Goal: Check status: Check status

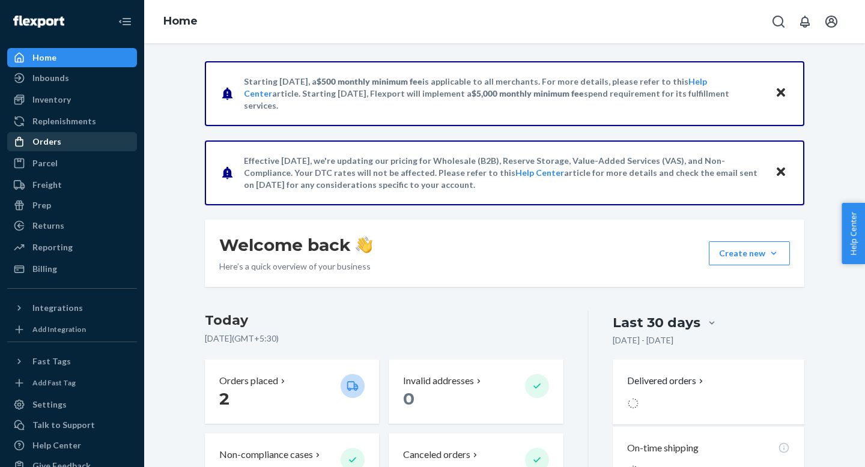
click at [48, 144] on div "Orders" at bounding box center [46, 142] width 29 height 12
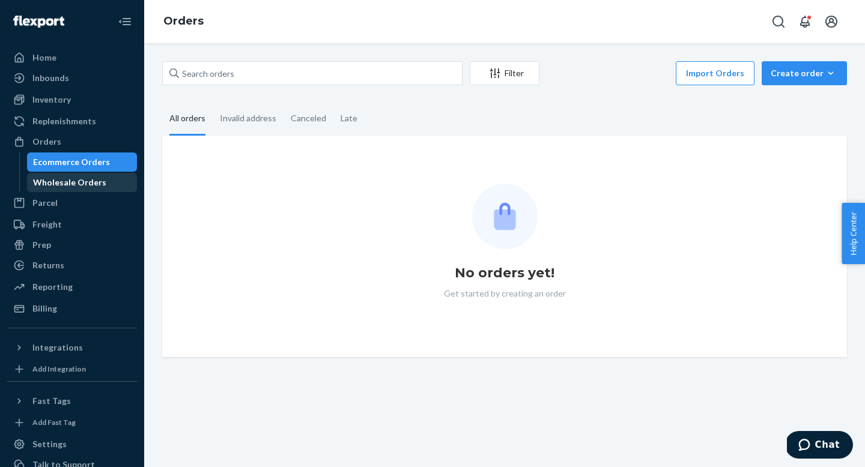
click at [57, 189] on div "Wholesale Orders" at bounding box center [82, 182] width 108 height 17
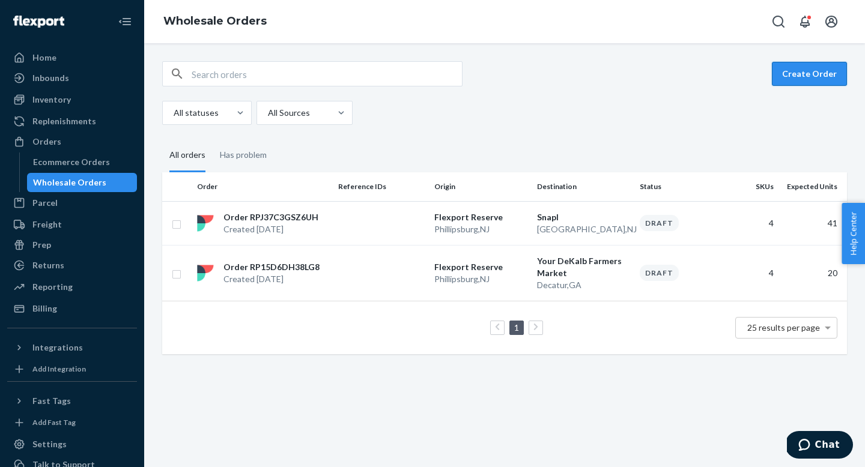
click at [817, 76] on button "Create Order" at bounding box center [808, 74] width 75 height 24
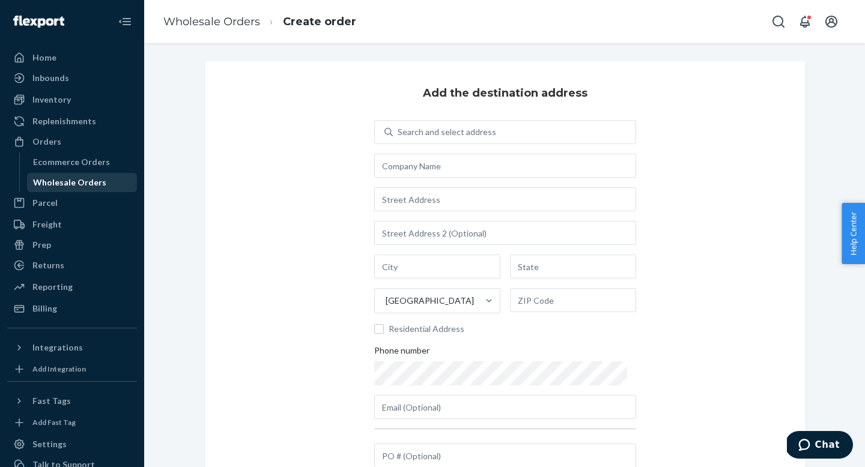
click at [65, 186] on div "Wholesale Orders" at bounding box center [69, 183] width 73 height 12
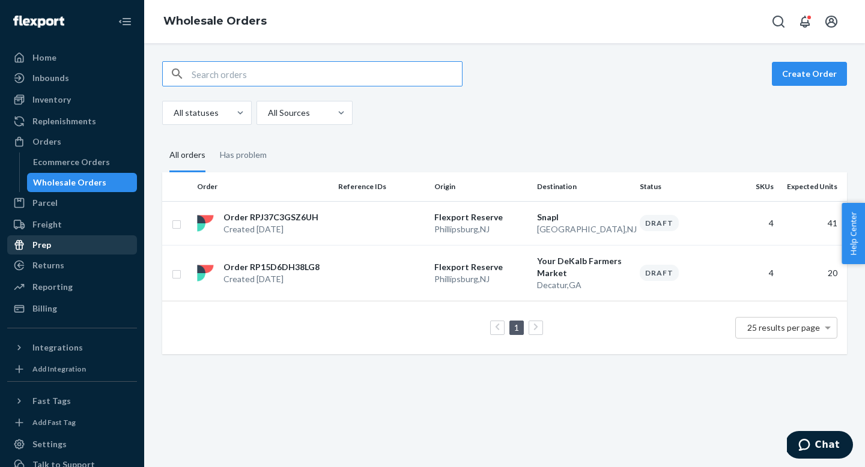
click at [61, 241] on div "Prep" at bounding box center [71, 245] width 127 height 17
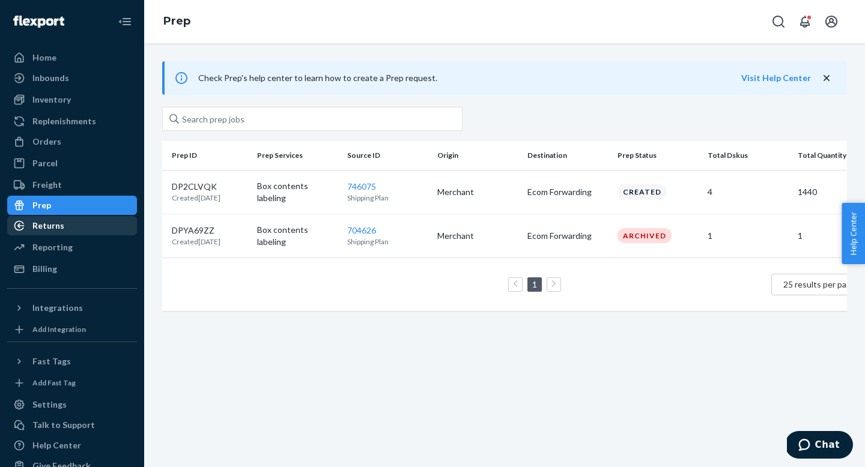
click at [55, 228] on div "Returns" at bounding box center [48, 226] width 32 height 12
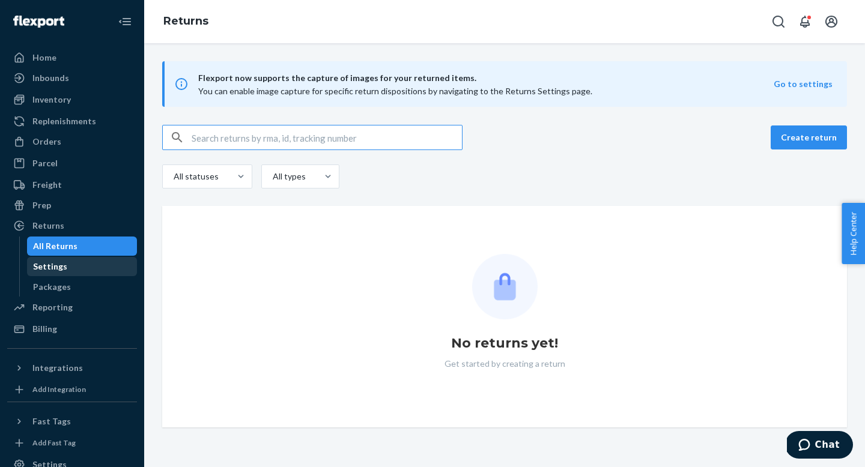
click at [62, 267] on div "Settings" at bounding box center [50, 267] width 34 height 12
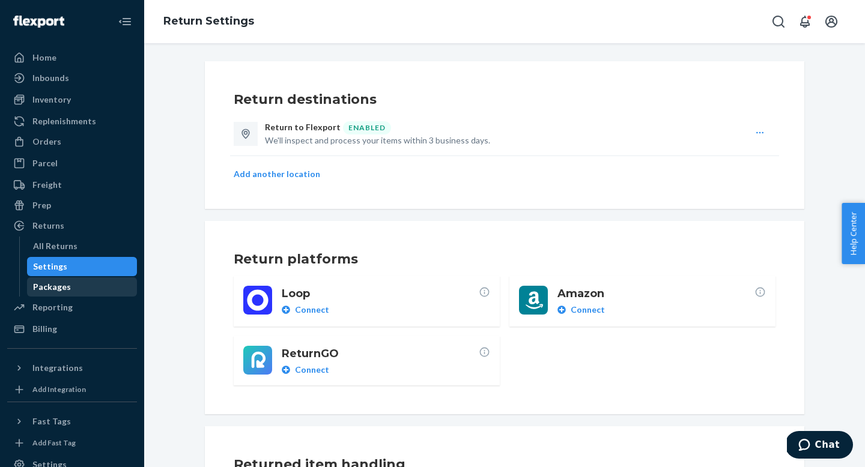
click at [61, 285] on div "Packages" at bounding box center [52, 287] width 38 height 12
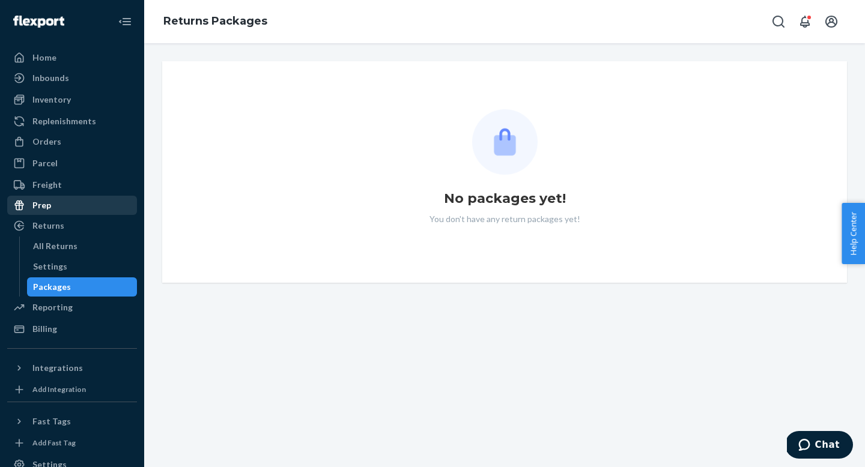
click at [49, 210] on div "Prep" at bounding box center [41, 205] width 19 height 12
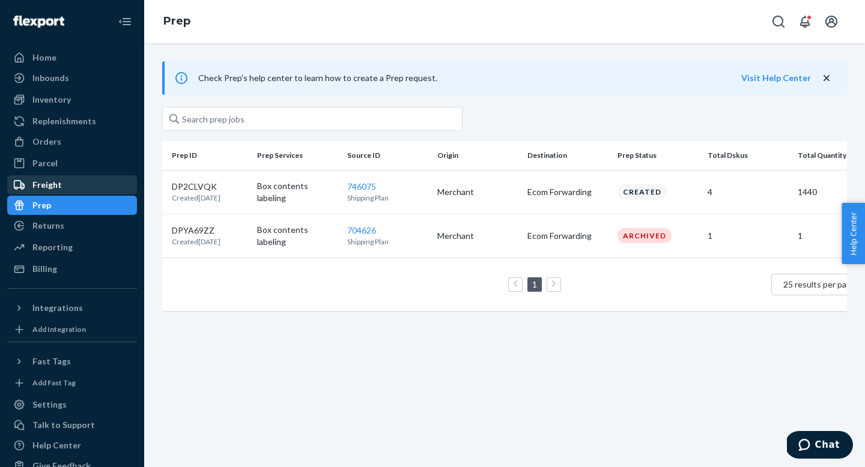
click at [50, 190] on div "Freight" at bounding box center [46, 185] width 29 height 12
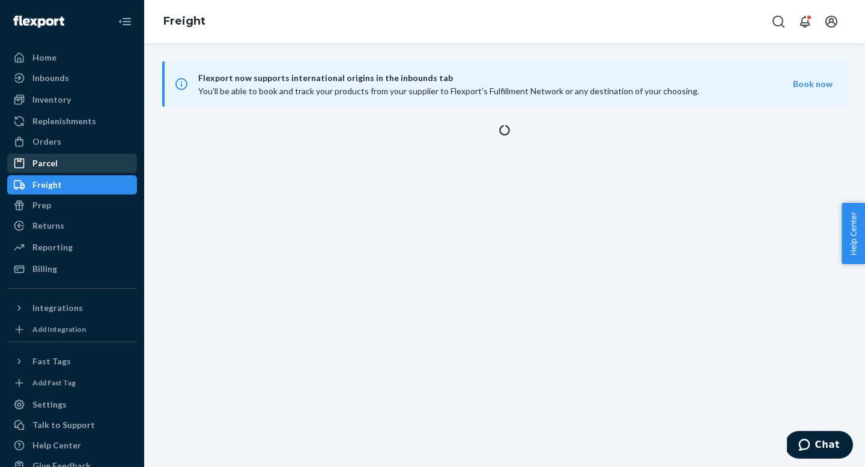
click at [47, 171] on div "Parcel" at bounding box center [71, 163] width 127 height 17
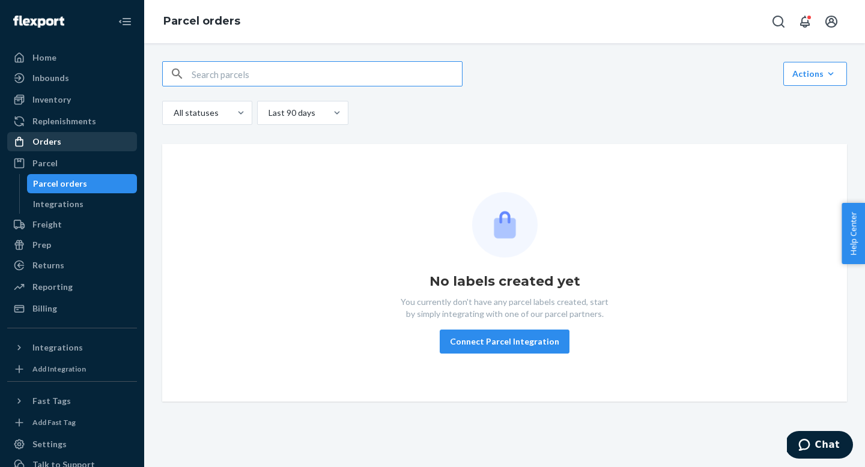
click at [52, 136] on div "Orders" at bounding box center [46, 142] width 29 height 12
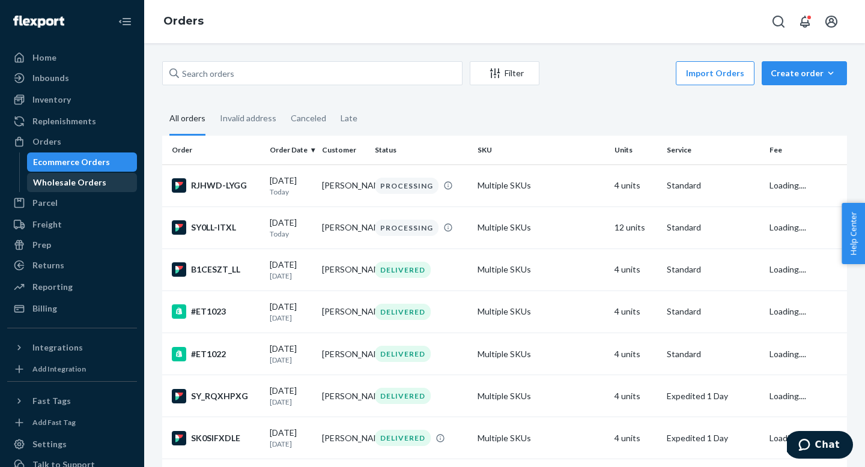
click at [55, 176] on div "Wholesale Orders" at bounding box center [82, 182] width 108 height 17
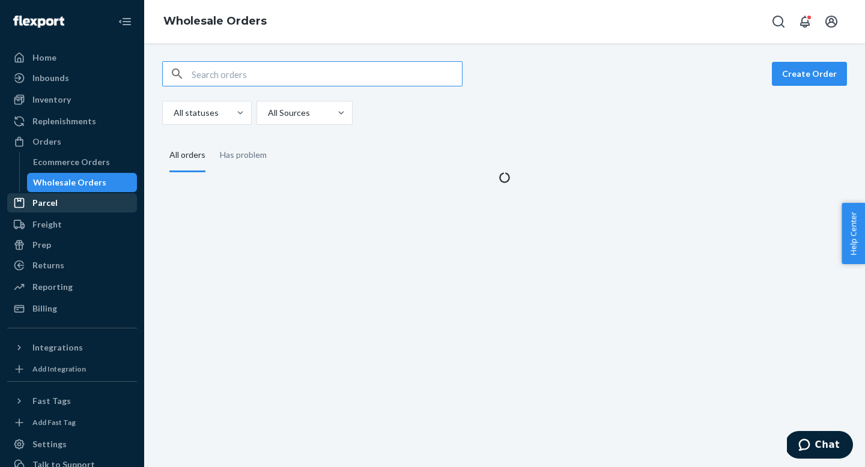
click at [46, 198] on div "Parcel" at bounding box center [44, 203] width 25 height 12
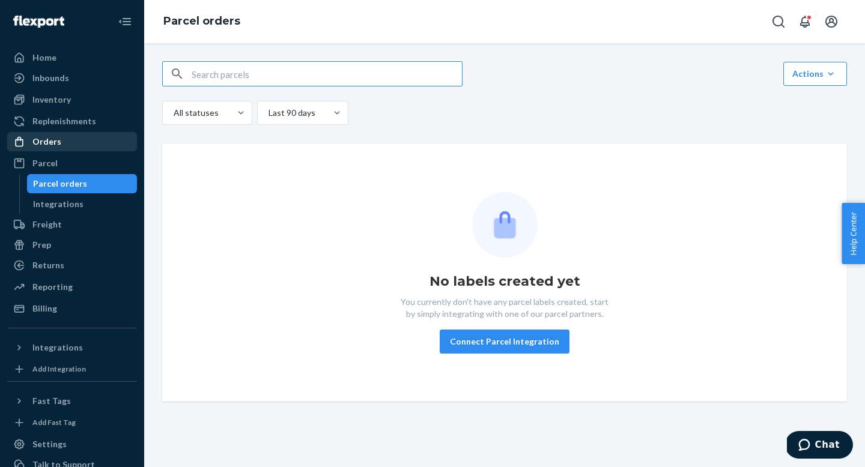
click at [36, 150] on link "Orders" at bounding box center [72, 141] width 130 height 19
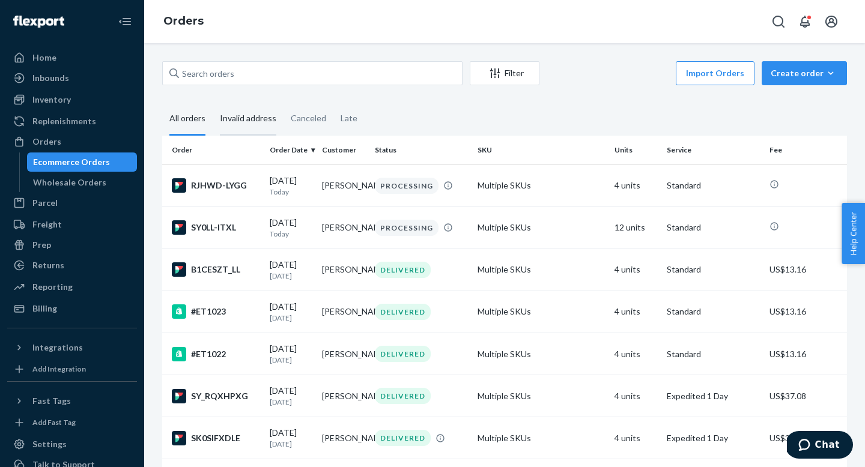
click at [257, 119] on div "Invalid address" at bounding box center [248, 119] width 56 height 33
click at [213, 103] on input "Invalid address" at bounding box center [213, 103] width 0 height 0
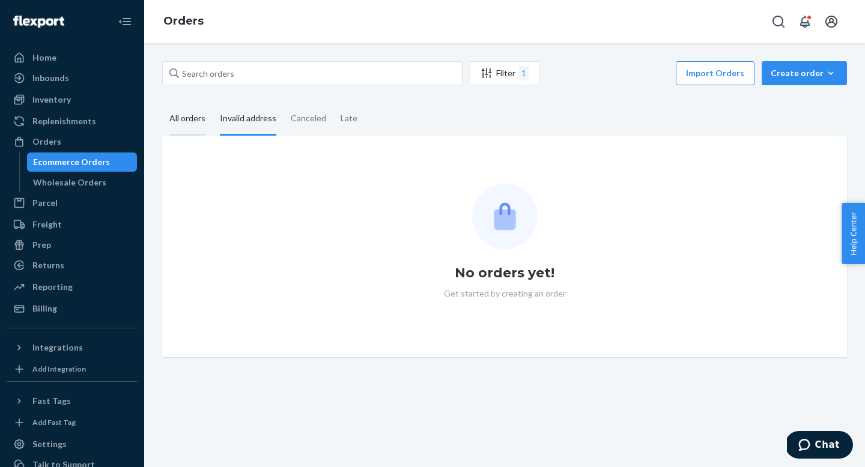
click at [190, 121] on div "All orders" at bounding box center [187, 119] width 36 height 33
click at [162, 103] on input "All orders" at bounding box center [162, 103] width 0 height 0
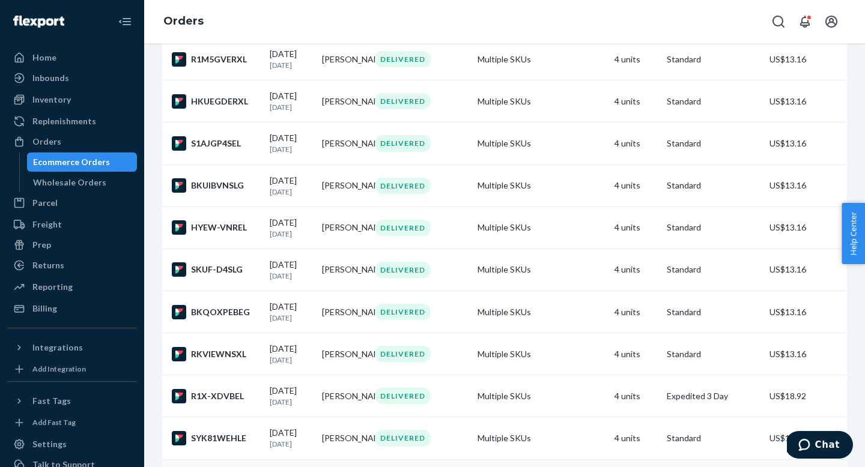
scroll to position [821, 0]
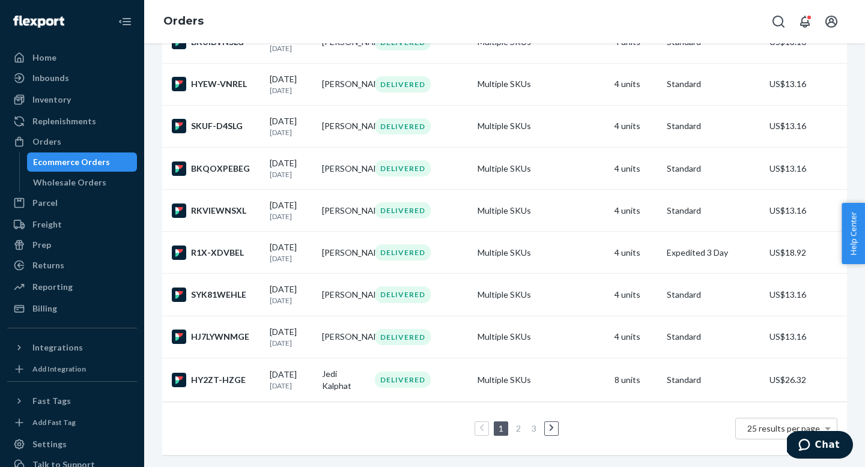
click at [545, 436] on link at bounding box center [551, 428] width 13 height 14
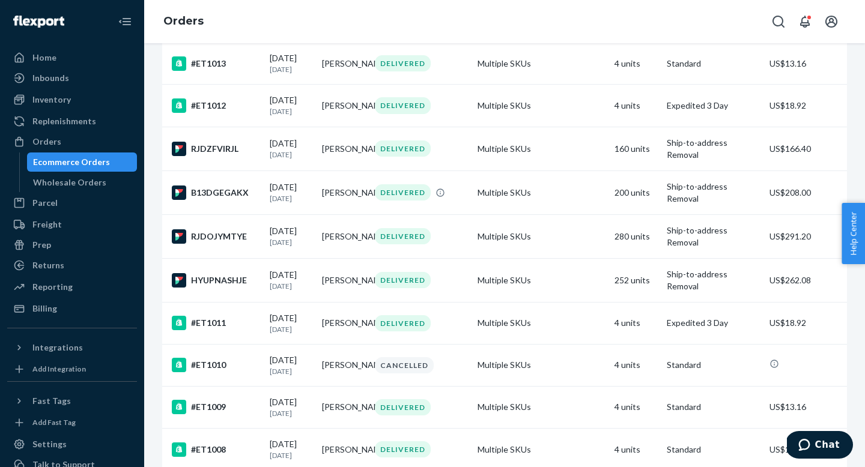
scroll to position [870, 0]
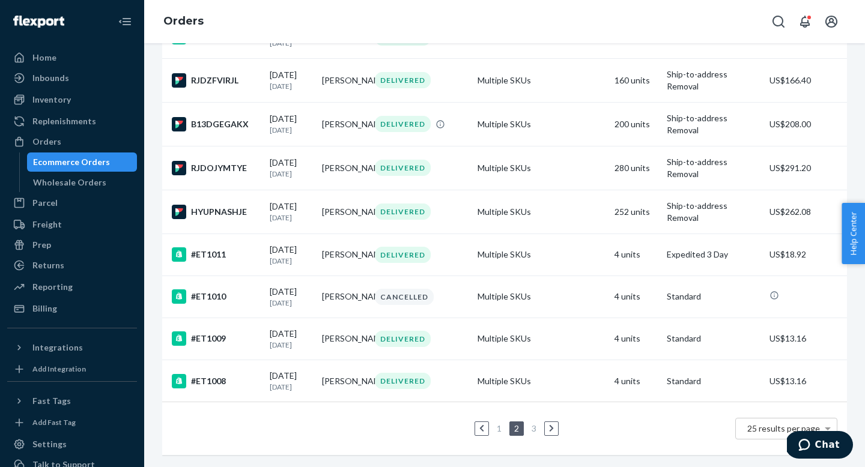
click at [549, 430] on icon at bounding box center [551, 428] width 5 height 8
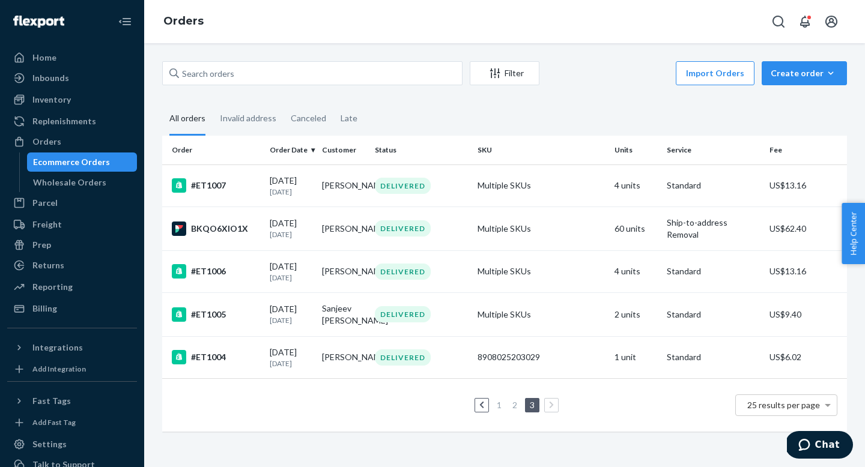
click at [479, 409] on icon at bounding box center [481, 405] width 5 height 8
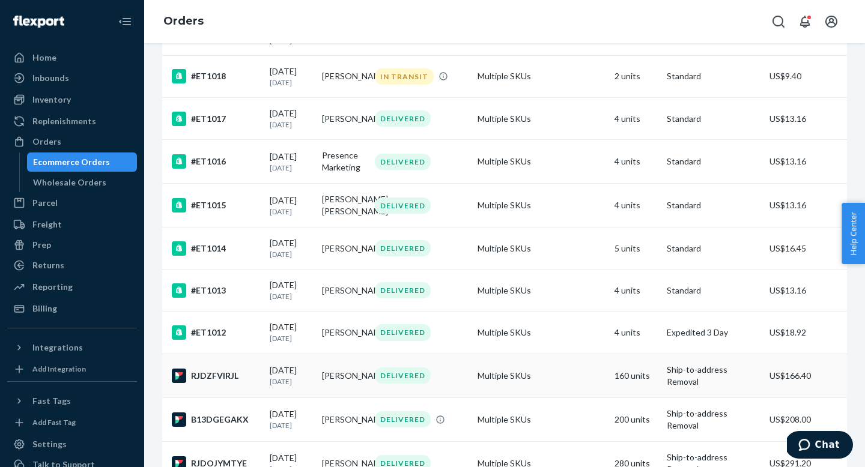
scroll to position [575, 0]
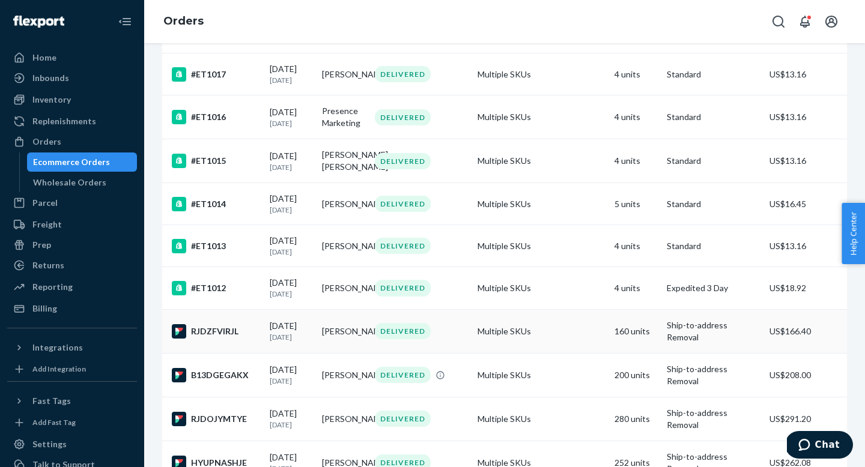
click at [670, 353] on td "Ship-to-address Removal" at bounding box center [713, 331] width 103 height 44
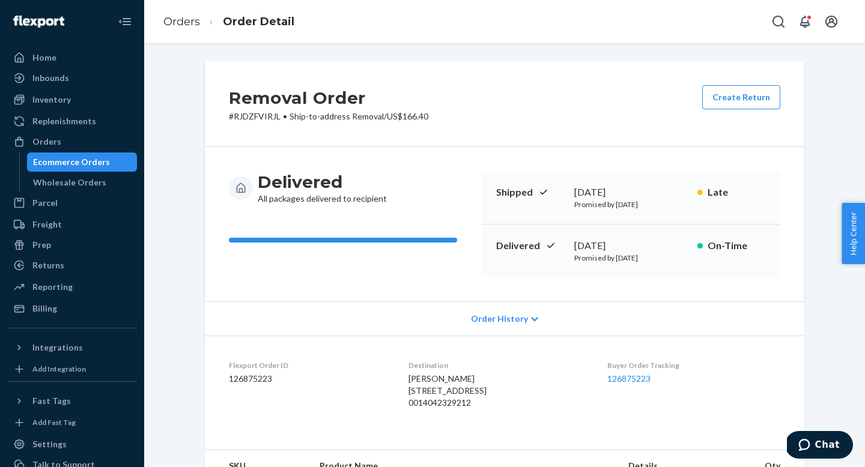
click at [87, 159] on div "Ecommerce Orders" at bounding box center [71, 162] width 77 height 12
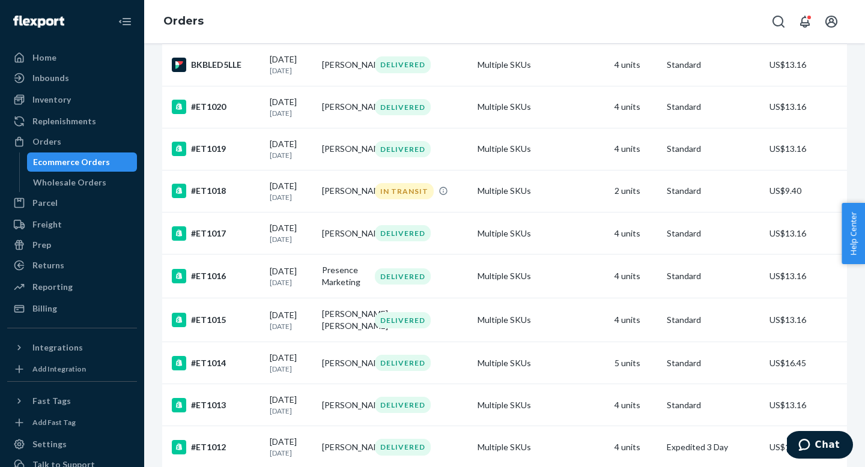
scroll to position [734, 0]
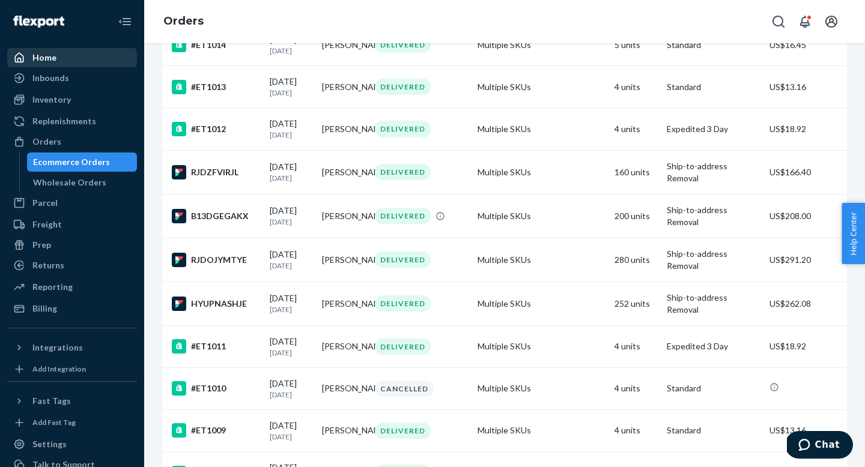
click at [71, 56] on div "Home" at bounding box center [71, 57] width 127 height 17
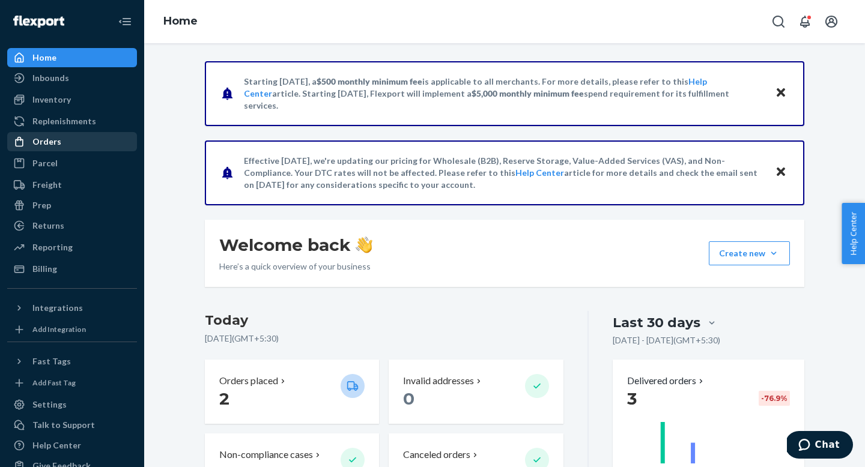
click at [33, 143] on div "Orders" at bounding box center [46, 142] width 29 height 12
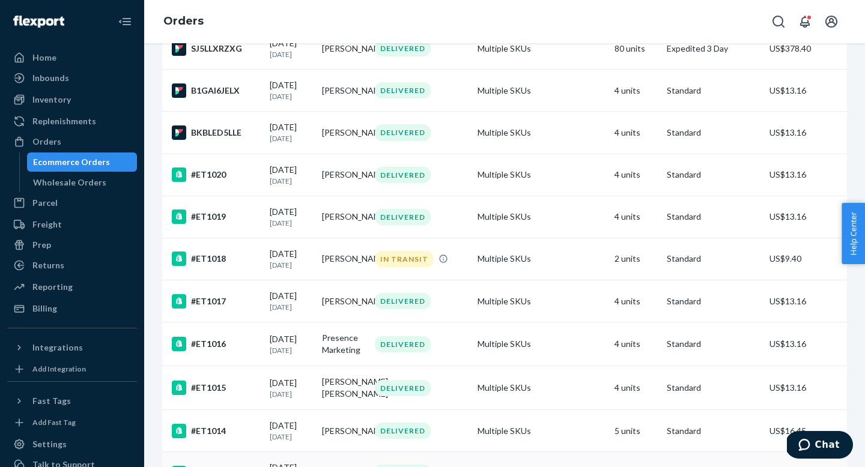
scroll to position [181, 0]
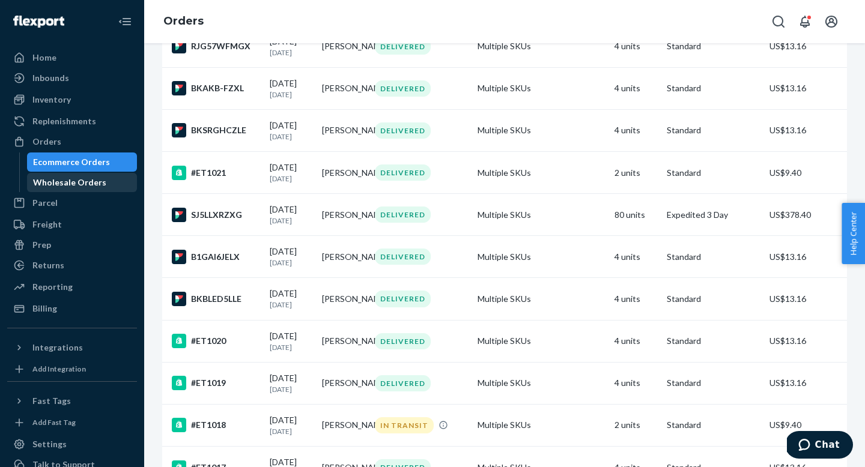
click at [63, 183] on div "Wholesale Orders" at bounding box center [69, 183] width 73 height 12
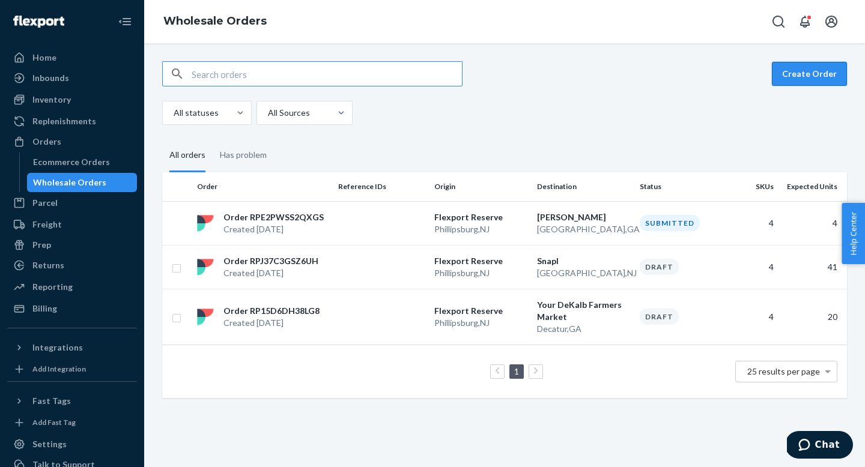
click at [824, 71] on button "Create Order" at bounding box center [808, 74] width 75 height 24
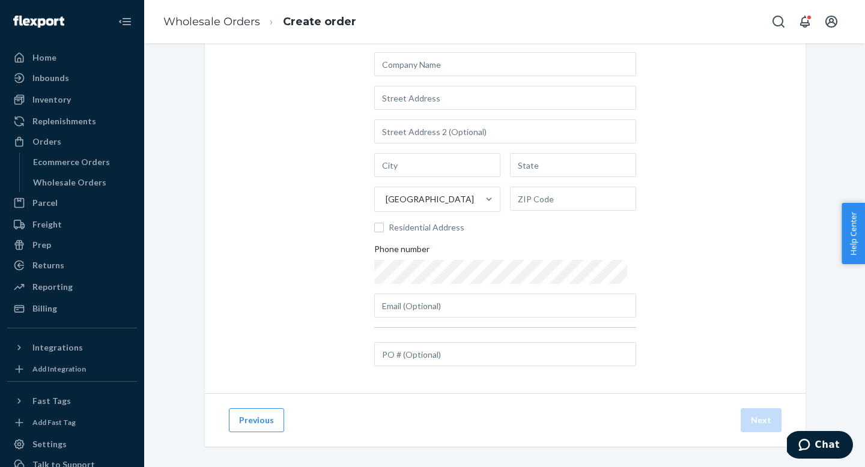
scroll to position [110, 0]
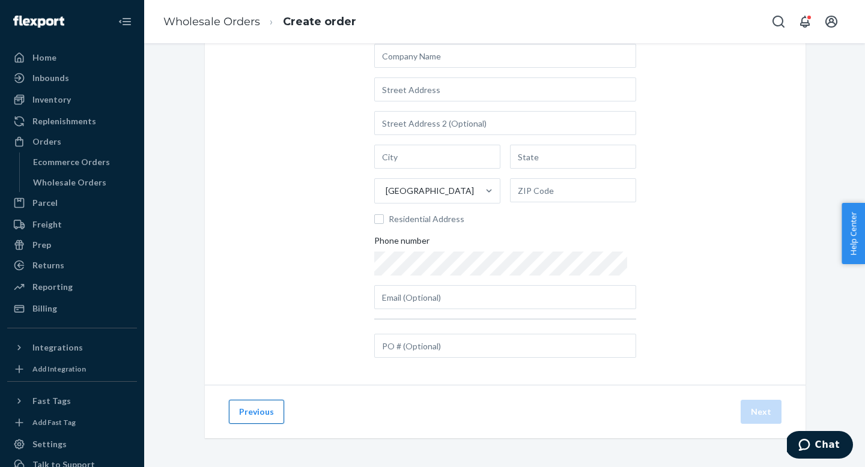
click at [262, 412] on button "Previous" at bounding box center [256, 412] width 55 height 24
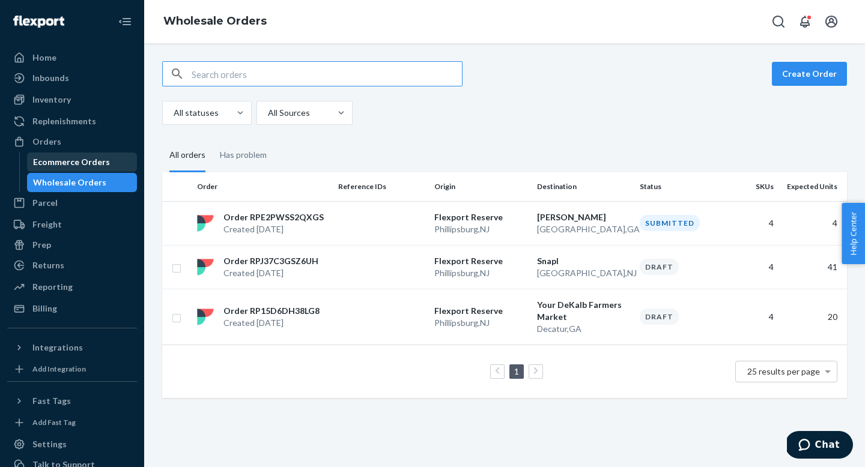
click at [73, 165] on div "Ecommerce Orders" at bounding box center [71, 162] width 77 height 12
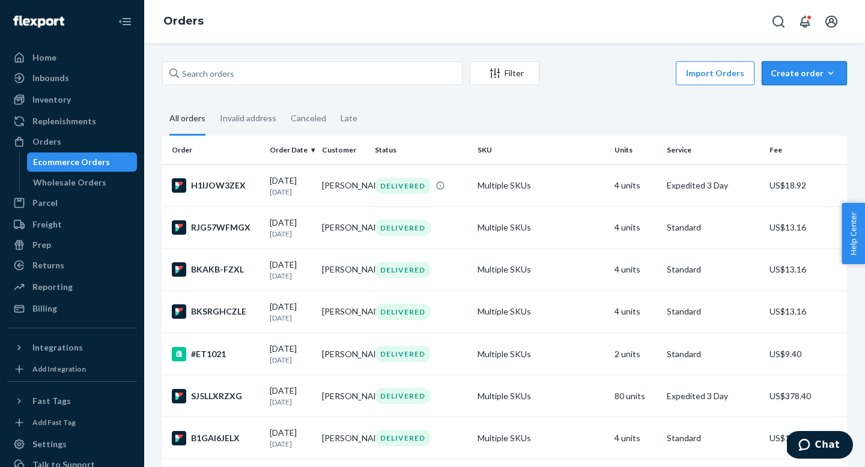
click at [835, 71] on icon "button" at bounding box center [830, 73] width 12 height 12
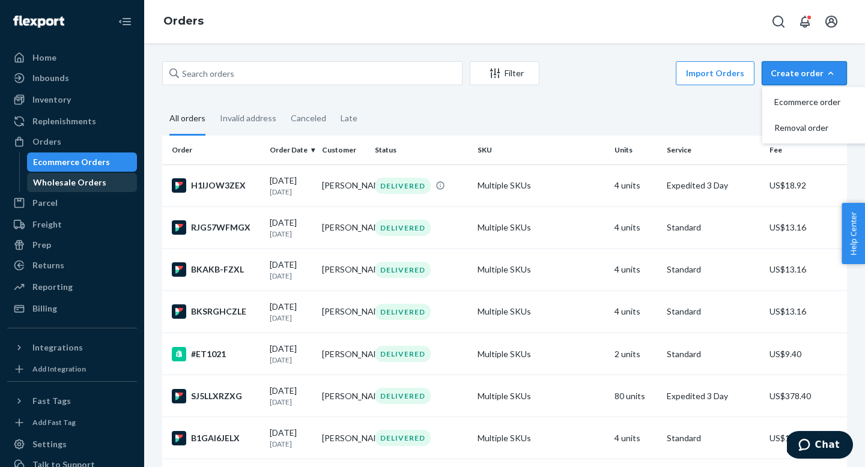
click at [109, 178] on div "Wholesale Orders" at bounding box center [82, 182] width 108 height 17
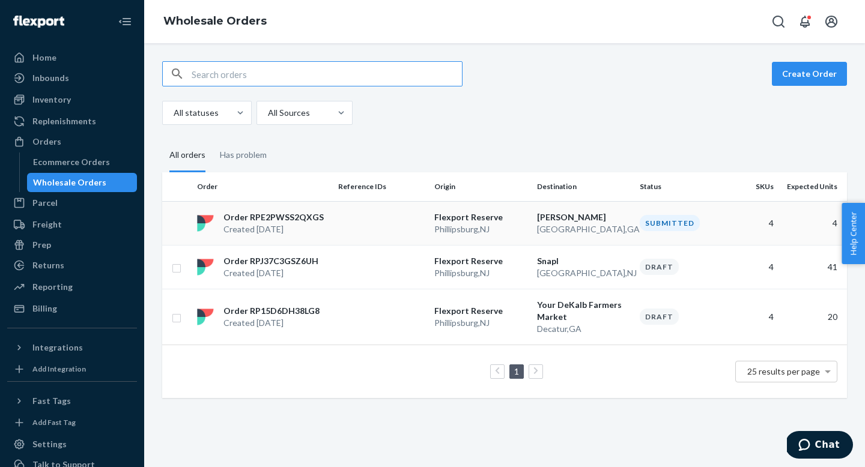
click at [526, 229] on p "[GEOGRAPHIC_DATA] , [GEOGRAPHIC_DATA]" at bounding box center [480, 229] width 93 height 12
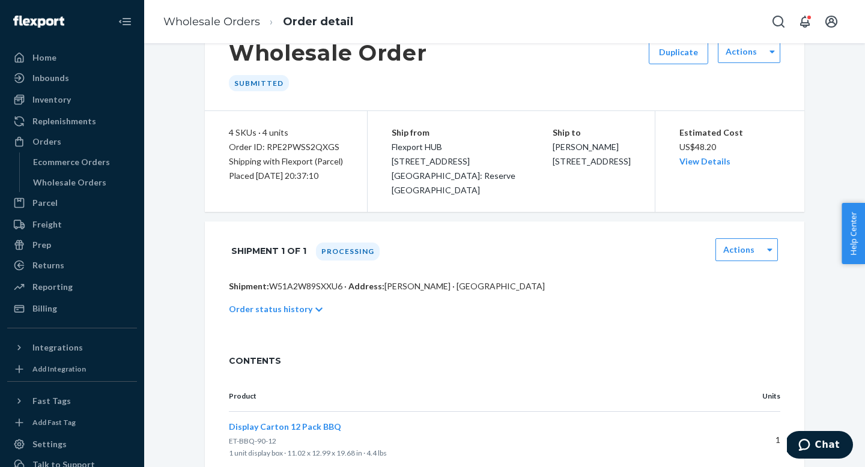
scroll to position [86, 0]
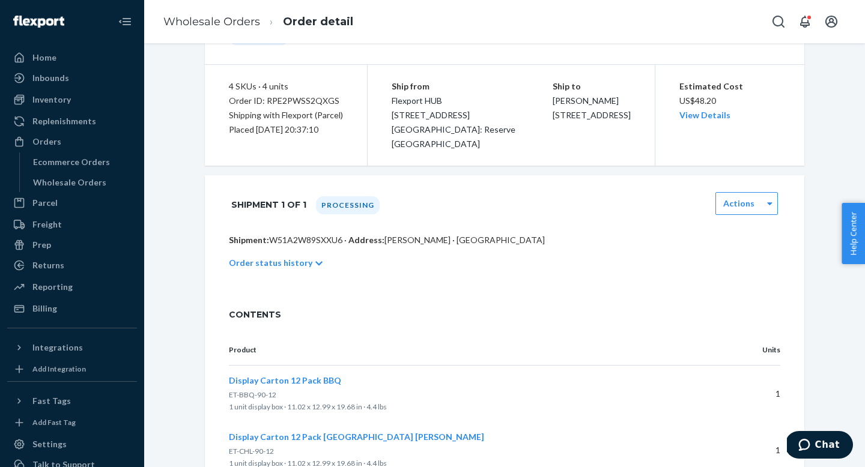
click at [315, 265] on icon at bounding box center [318, 263] width 7 height 8
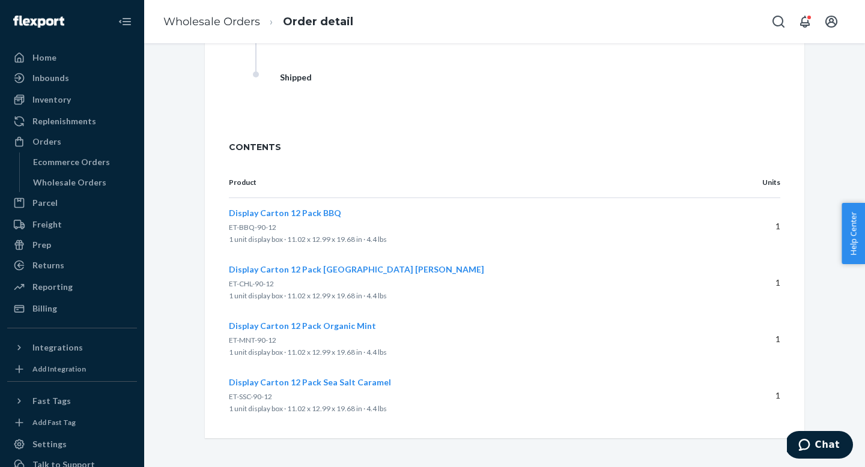
scroll to position [0, 0]
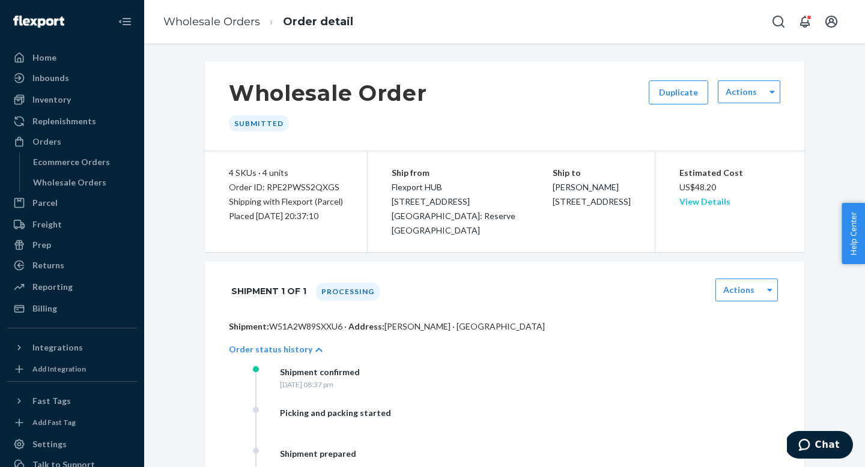
click at [708, 206] on link "View Details" at bounding box center [704, 201] width 51 height 10
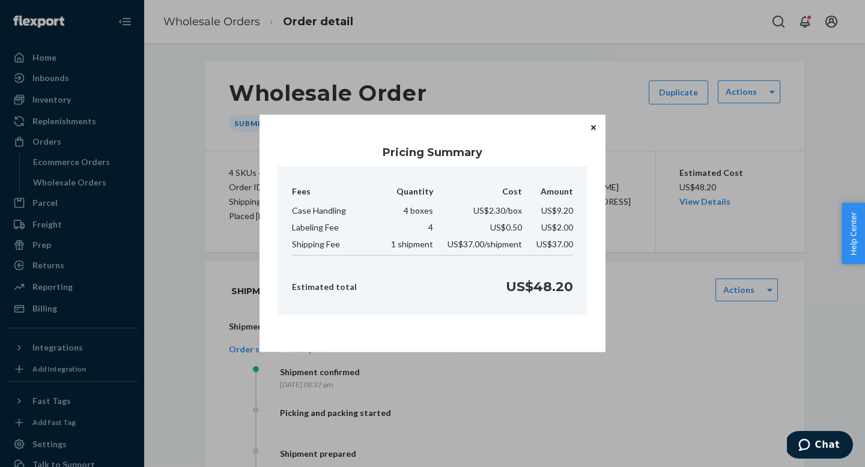
click at [595, 127] on icon "Close" at bounding box center [593, 127] width 5 height 7
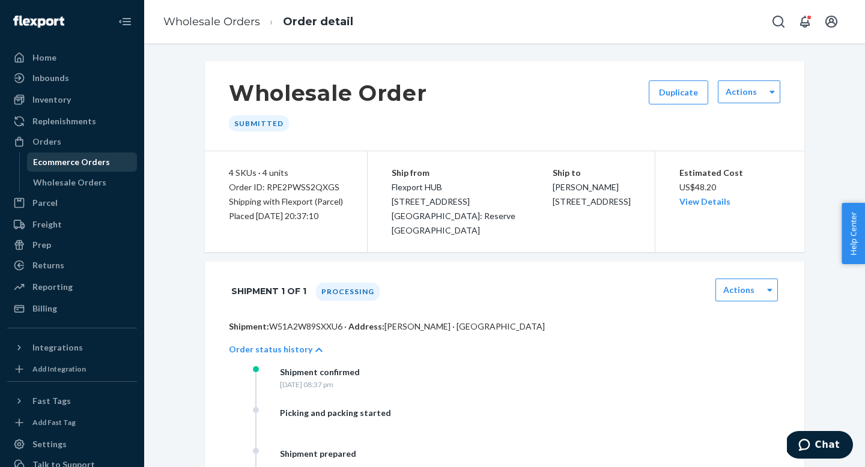
click at [74, 154] on div "Ecommerce Orders" at bounding box center [82, 162] width 108 height 17
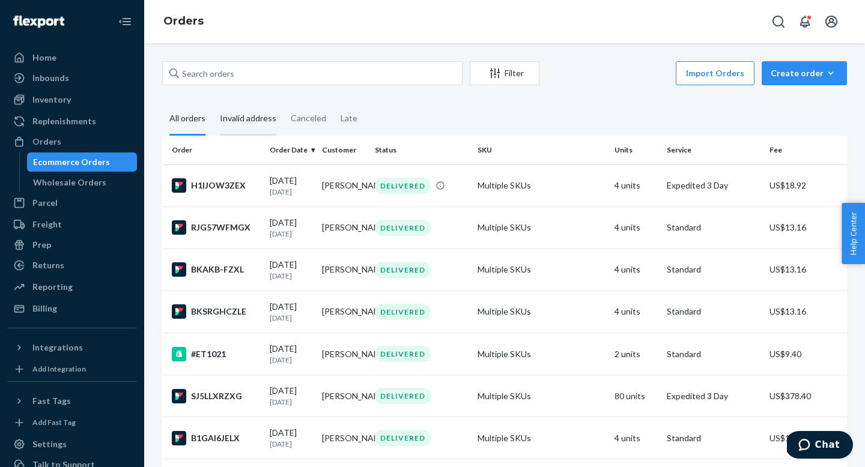
click at [248, 125] on div "Invalid address" at bounding box center [248, 119] width 56 height 33
click at [213, 103] on input "Invalid address" at bounding box center [213, 103] width 0 height 0
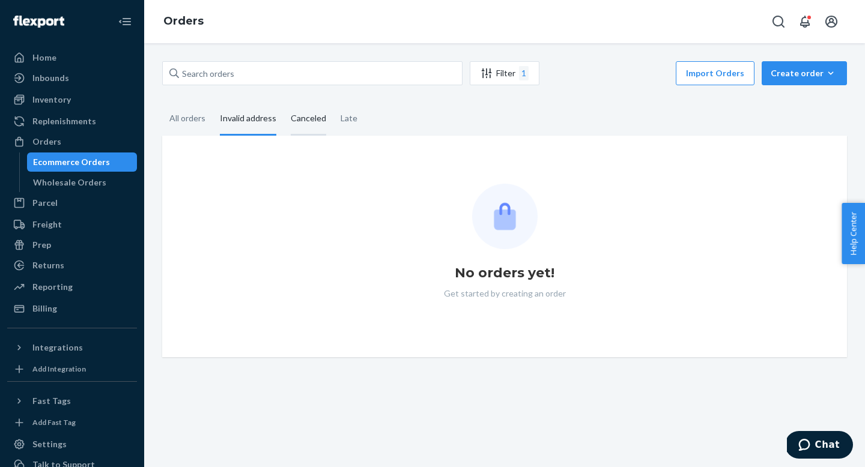
click at [304, 125] on div "Canceled" at bounding box center [308, 119] width 35 height 33
click at [283, 103] on input "Canceled" at bounding box center [283, 103] width 0 height 0
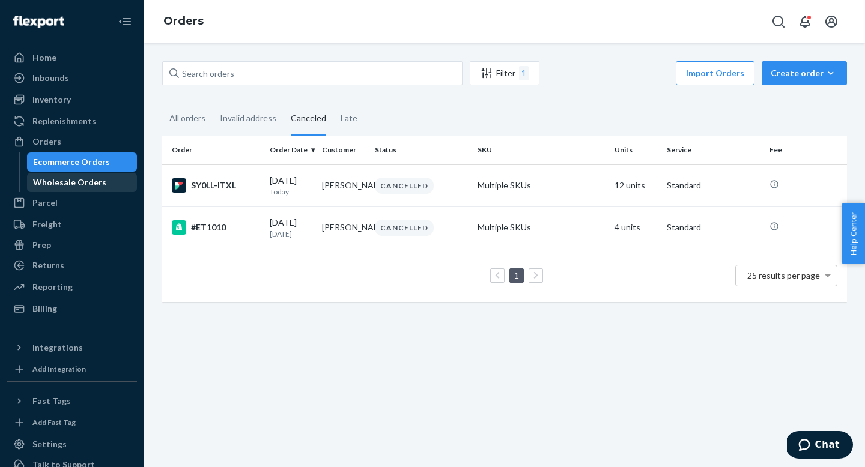
click at [72, 177] on div "Wholesale Orders" at bounding box center [69, 183] width 73 height 12
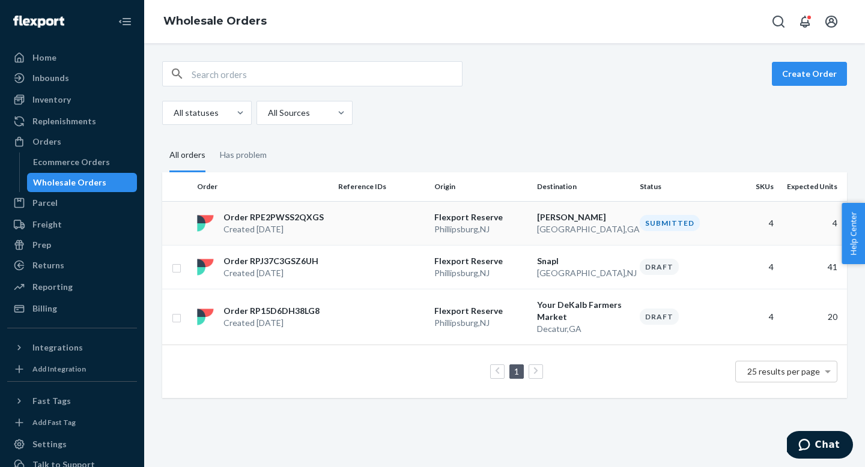
click at [375, 230] on td at bounding box center [381, 223] width 96 height 44
click at [375, 230] on div "Create Order All statuses All Sources All orders Has problem Order Reference ID…" at bounding box center [504, 255] width 720 height 424
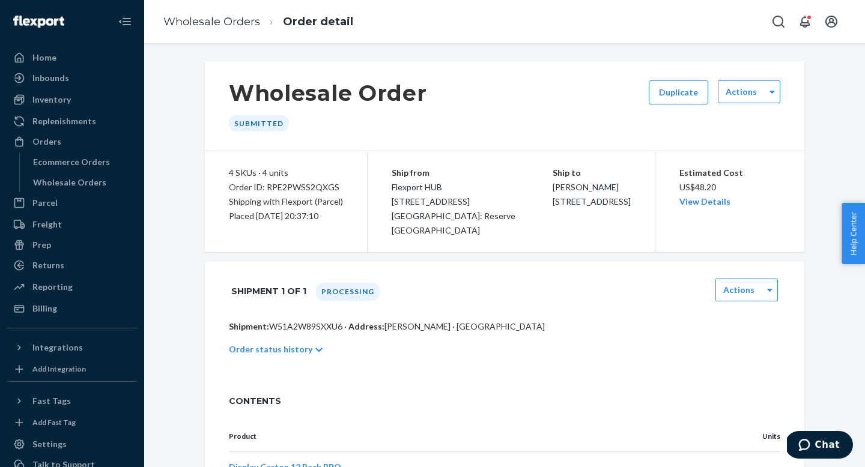
drag, startPoint x: 573, startPoint y: 206, endPoint x: 528, endPoint y: 198, distance: 45.2
click at [552, 198] on div "Ship to [PERSON_NAME] [STREET_ADDRESS]" at bounding box center [591, 187] width 78 height 43
click at [591, 198] on div "Ship to [PERSON_NAME] [STREET_ADDRESS]" at bounding box center [591, 187] width 78 height 43
drag, startPoint x: 590, startPoint y: 198, endPoint x: 513, endPoint y: 197, distance: 76.9
click at [513, 197] on div "Ship from Flexport HUB [STREET_ADDRESS] Attn: Reserve [GEOGRAPHIC_DATA] Ship to…" at bounding box center [510, 201] width 287 height 101
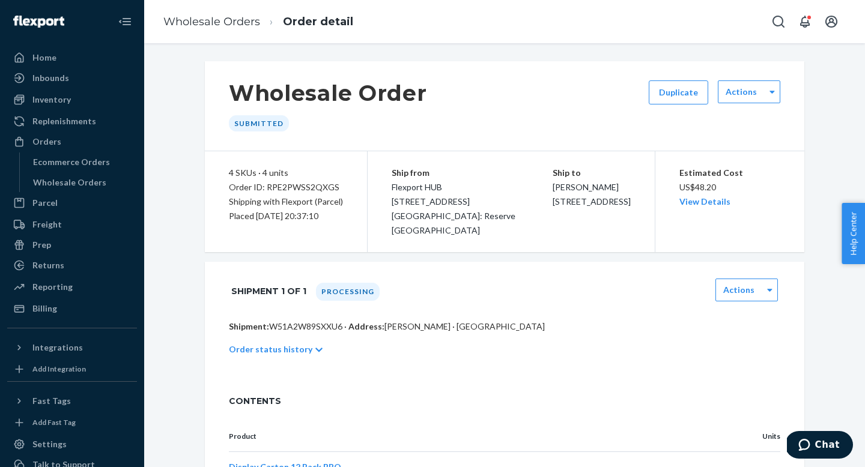
click at [513, 197] on div "Ship from Flexport HUB [STREET_ADDRESS] Attn: Reserve [GEOGRAPHIC_DATA]" at bounding box center [471, 202] width 161 height 72
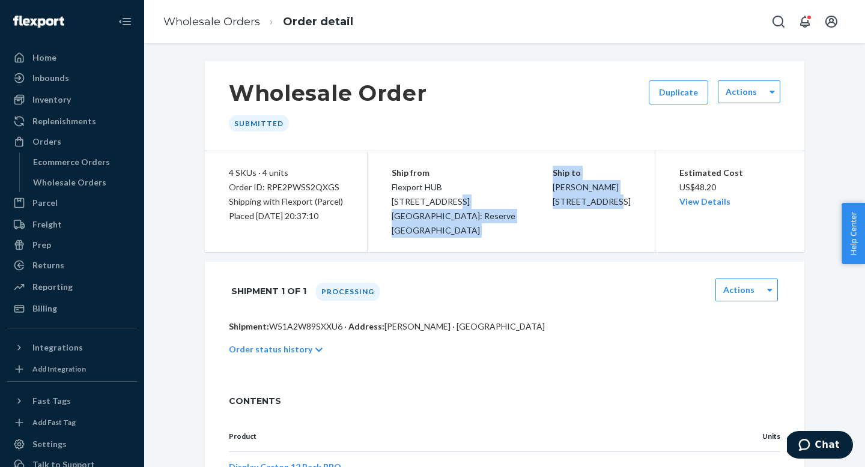
drag, startPoint x: 515, startPoint y: 198, endPoint x: 554, endPoint y: 206, distance: 40.4
click at [555, 206] on div "Ship from Flexport HUB [STREET_ADDRESS] Attn: Reserve [GEOGRAPHIC_DATA] Ship to…" at bounding box center [510, 201] width 287 height 101
click at [608, 207] on div "Ship to [PERSON_NAME] [STREET_ADDRESS]" at bounding box center [591, 187] width 78 height 43
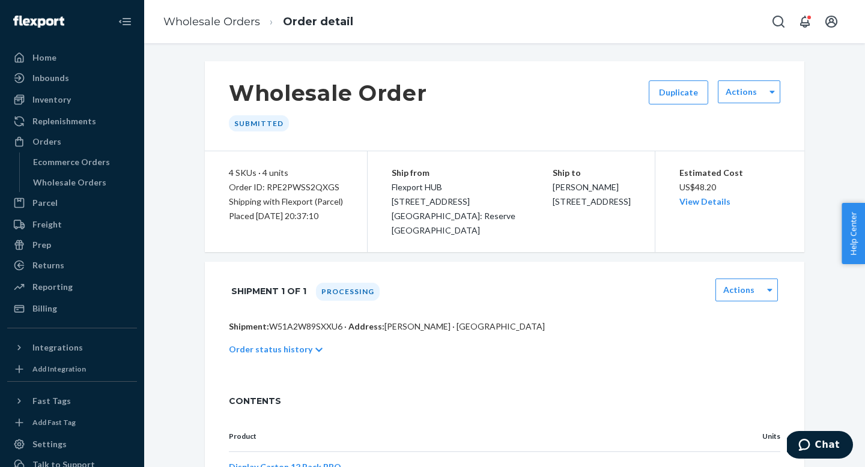
drag, startPoint x: 570, startPoint y: 200, endPoint x: 518, endPoint y: 198, distance: 52.3
click at [552, 198] on span "[PERSON_NAME] [STREET_ADDRESS]" at bounding box center [591, 194] width 78 height 25
copy span "[STREET_ADDRESS]"
click at [590, 209] on div "Ship to [PERSON_NAME] [STREET_ADDRESS]" at bounding box center [591, 187] width 78 height 43
drag, startPoint x: 583, startPoint y: 214, endPoint x: 515, endPoint y: 215, distance: 67.8
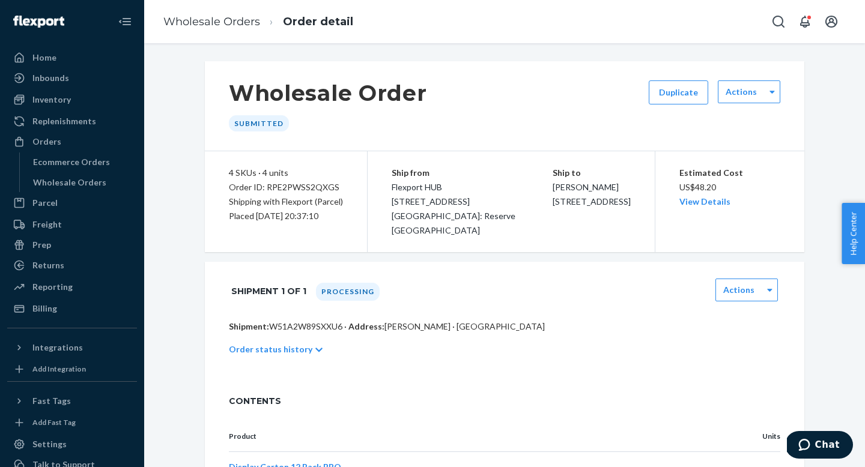
click at [515, 215] on div "Ship from Flexport HUB [STREET_ADDRESS] Attn: Reserve [GEOGRAPHIC_DATA] Ship to…" at bounding box center [510, 201] width 287 height 101
click at [587, 209] on div "Ship to [PERSON_NAME] [STREET_ADDRESS]" at bounding box center [591, 187] width 78 height 43
drag, startPoint x: 585, startPoint y: 217, endPoint x: 518, endPoint y: 213, distance: 68.0
click at [552, 209] on div "Ship to [PERSON_NAME] [STREET_ADDRESS]" at bounding box center [591, 187] width 78 height 43
copy span "[GEOGRAPHIC_DATA]"
